Goal: Navigation & Orientation: Find specific page/section

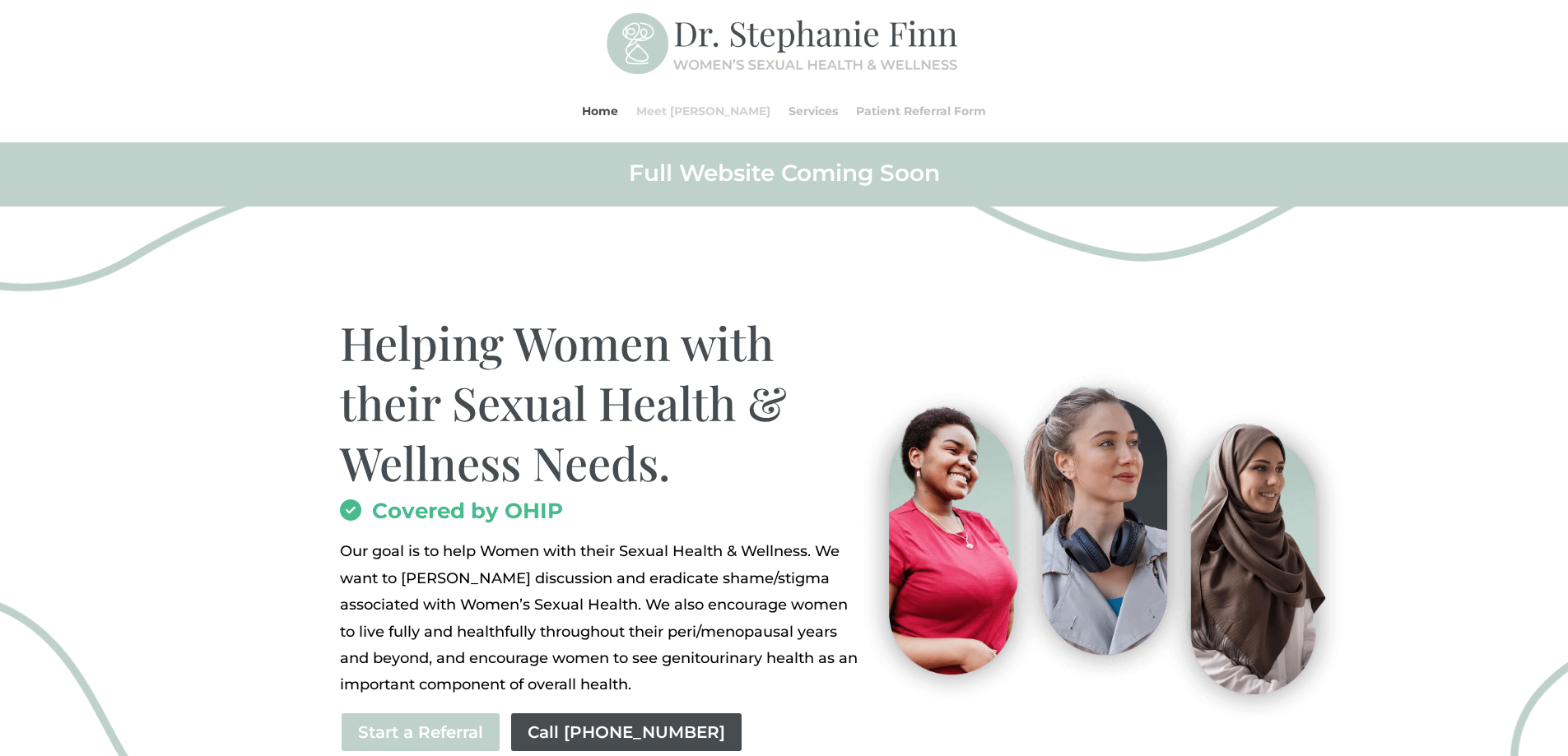
click at [721, 113] on link "Meet [PERSON_NAME]" at bounding box center [703, 111] width 134 height 62
click at [705, 106] on link "Meet [PERSON_NAME]" at bounding box center [703, 111] width 134 height 62
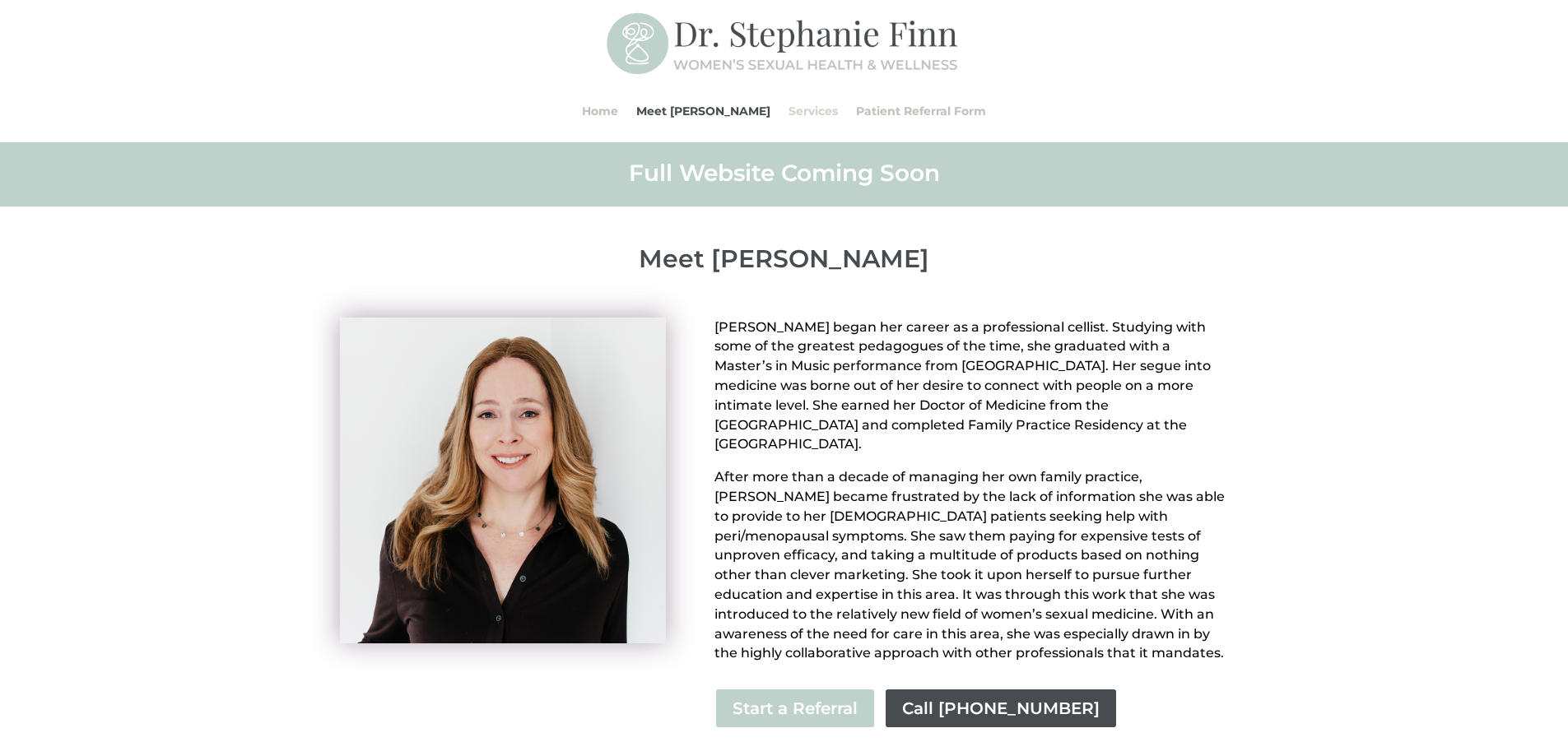
click at [788, 114] on link "Services" at bounding box center [813, 111] width 50 height 62
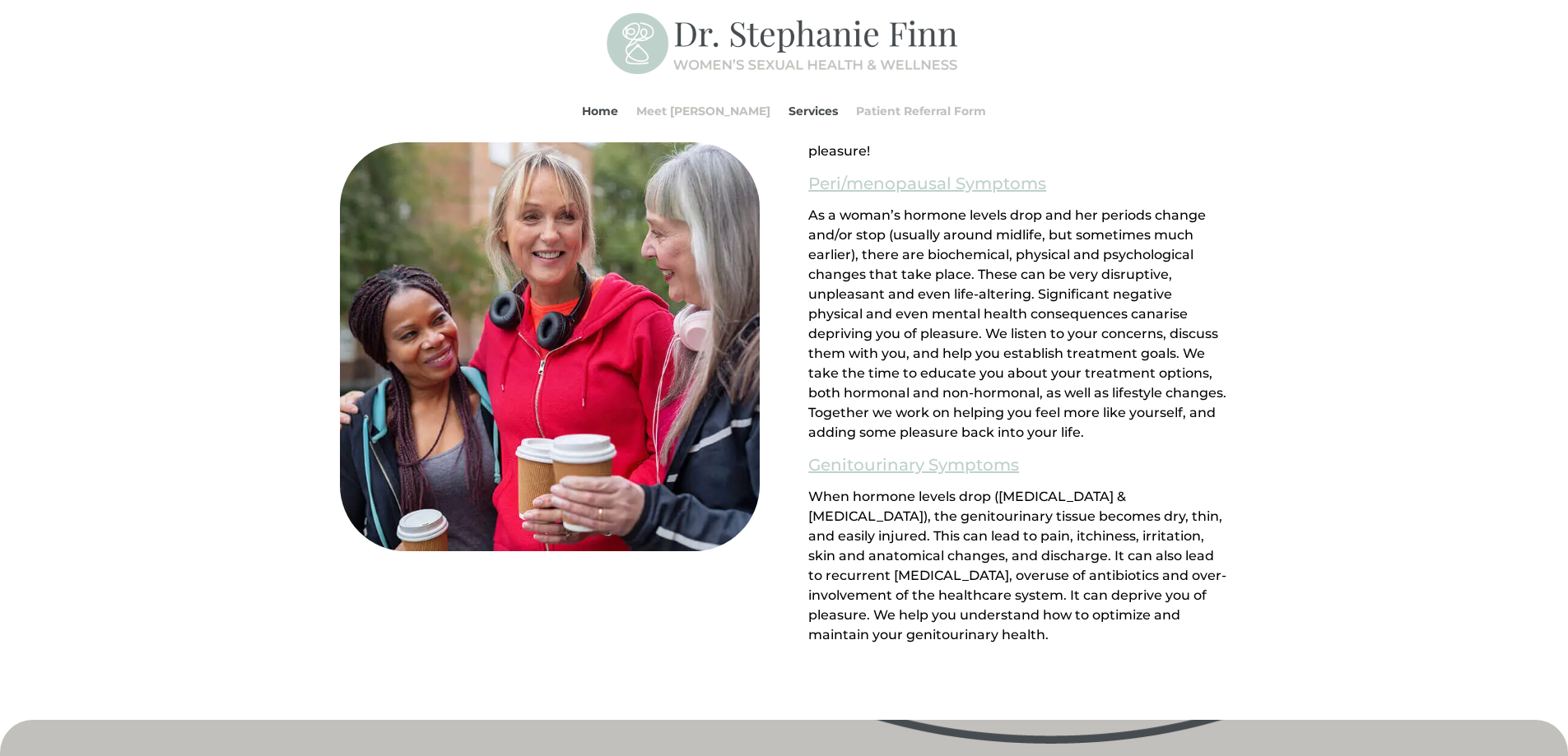
scroll to position [1432, 0]
